Goal: Information Seeking & Learning: Learn about a topic

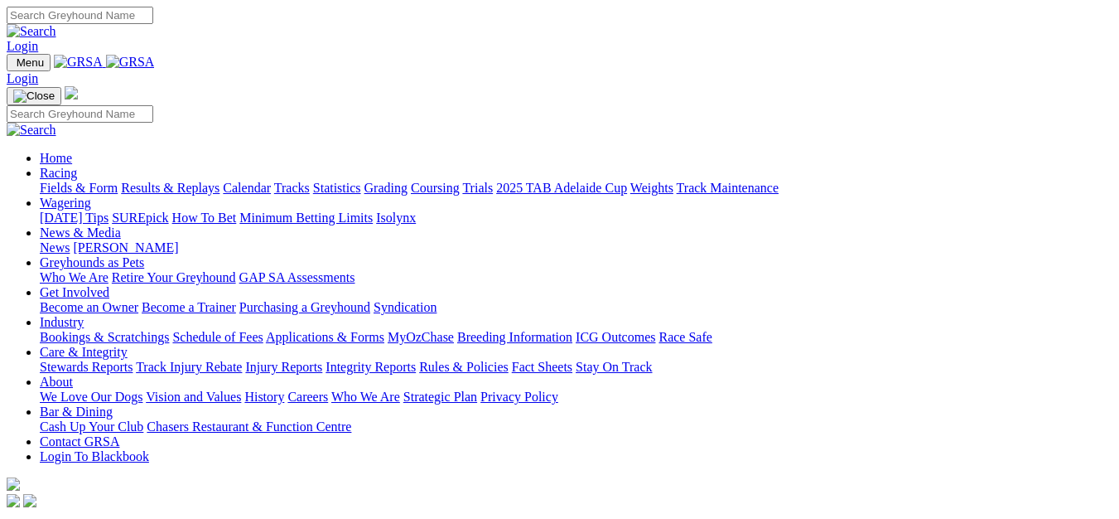
scroll to position [414, 0]
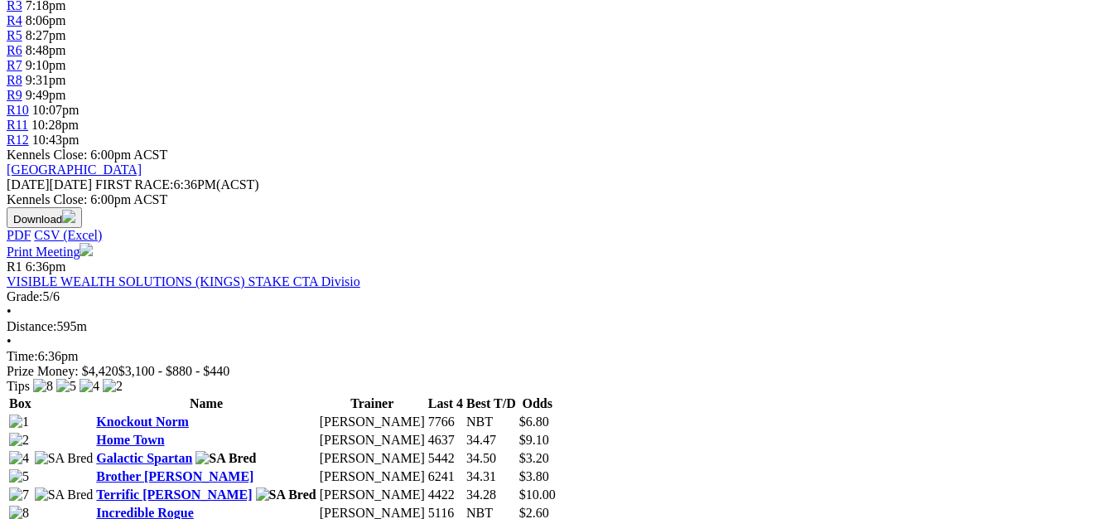
scroll to position [702, 0]
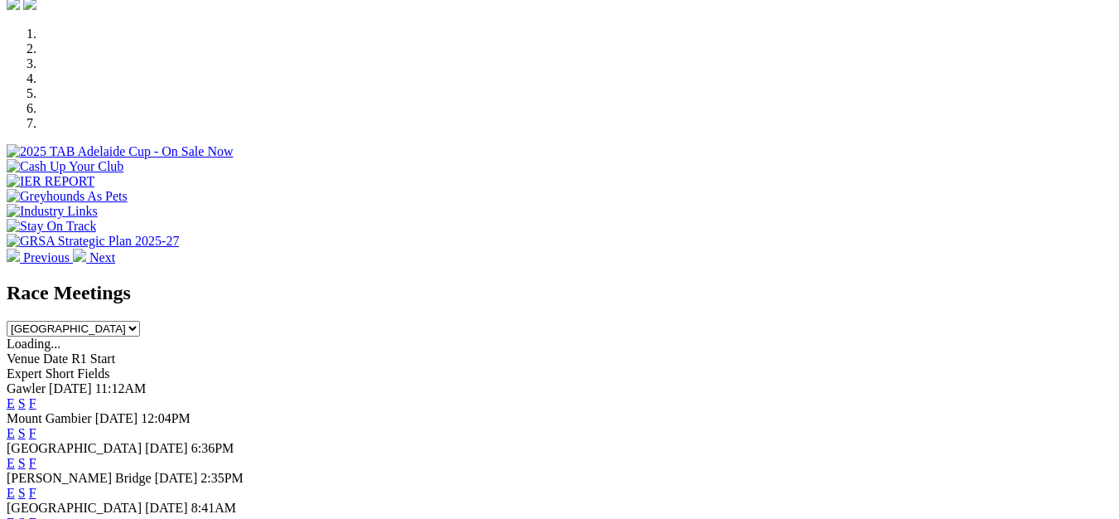
scroll to position [580, 0]
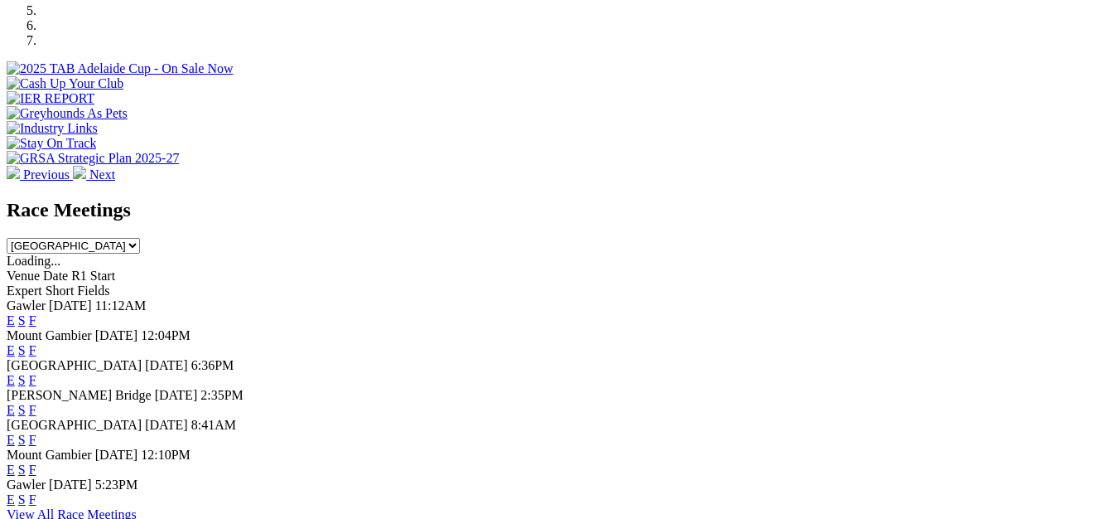
click at [36, 432] on link "F" at bounding box center [32, 439] width 7 height 14
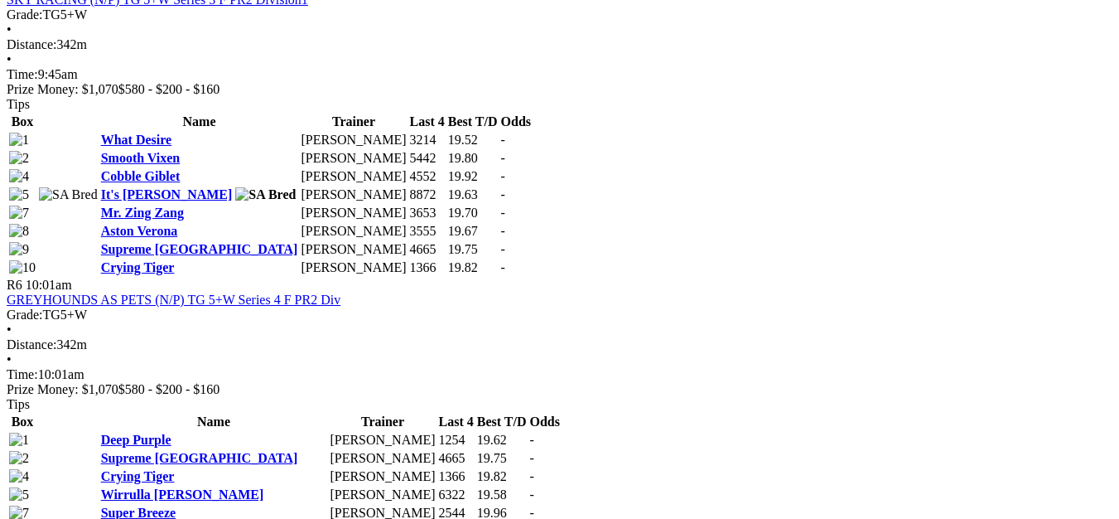
scroll to position [2154, 0]
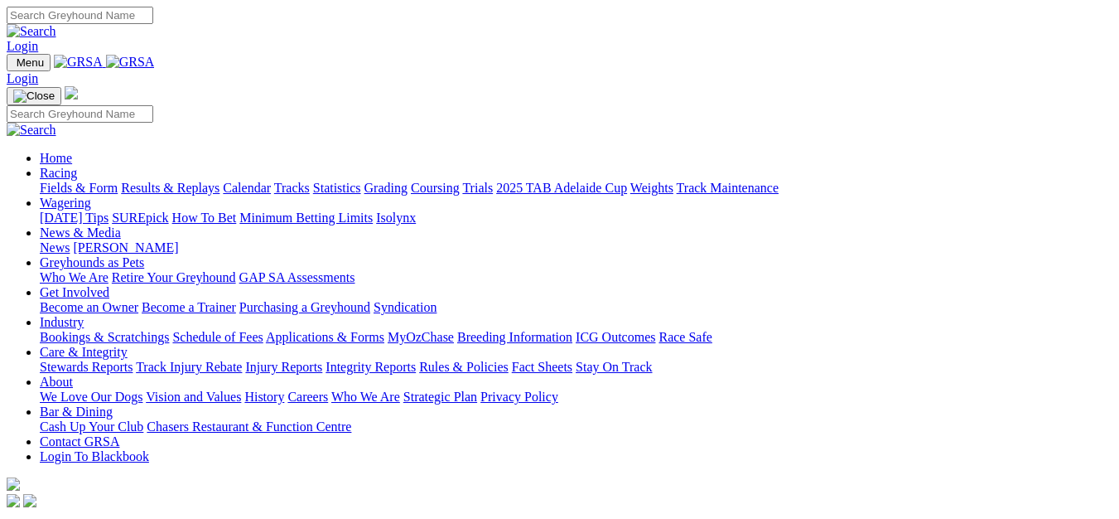
scroll to position [663, 0]
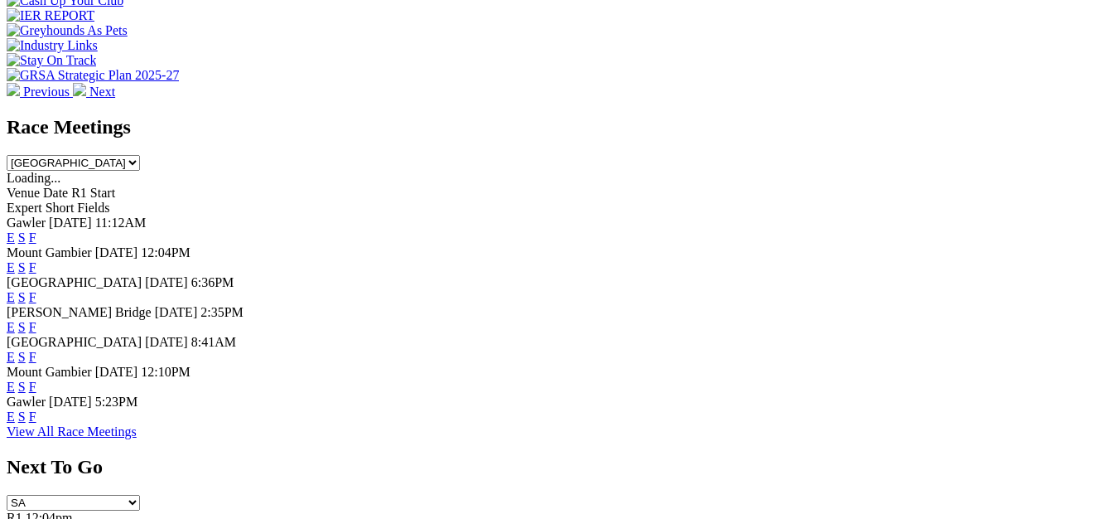
click at [36, 416] on link "F" at bounding box center [32, 416] width 7 height 14
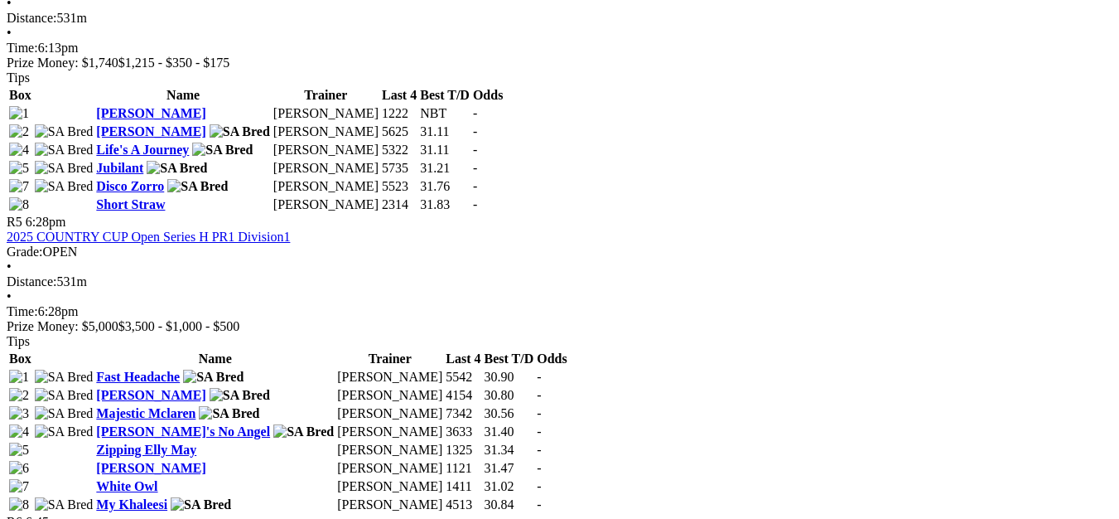
scroll to position [1905, 0]
